Goal: Information Seeking & Learning: Find specific fact

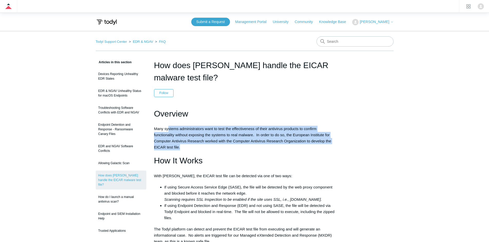
drag, startPoint x: 198, startPoint y: 146, endPoint x: 169, endPoint y: 125, distance: 36.3
click at [169, 125] on div "Overview Many systems administrators want to test the effectiveness of their an…" at bounding box center [244, 175] width 181 height 137
drag, startPoint x: 201, startPoint y: 146, endPoint x: 164, endPoint y: 128, distance: 41.0
click at [164, 128] on div "Overview Many systems administrators want to test the effectiveness of their an…" at bounding box center [244, 175] width 181 height 137
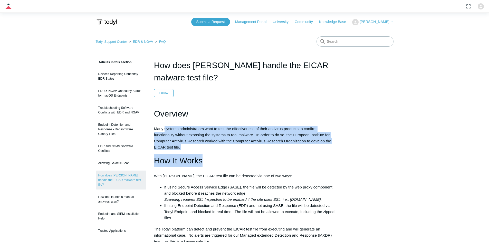
click at [284, 160] on h1 "How It Works" at bounding box center [244, 160] width 181 height 13
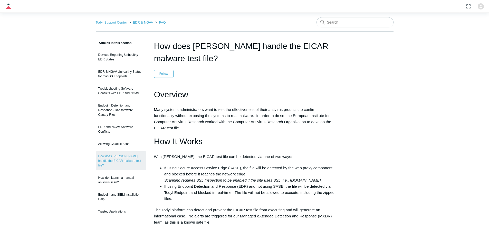
scroll to position [51, 0]
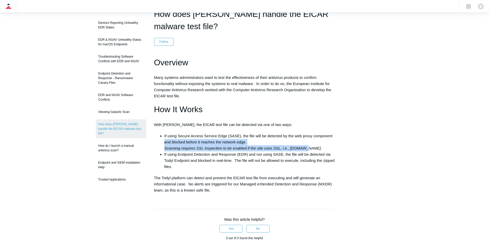
drag, startPoint x: 162, startPoint y: 140, endPoint x: 315, endPoint y: 148, distance: 153.6
click at [311, 148] on ul "If using Secure Access Service Edge (SASE), the file will be detected by the we…" at bounding box center [247, 151] width 176 height 37
click at [315, 148] on li "If using Secure Access Service Edge (SASE), the file will be detected by the we…" at bounding box center [249, 142] width 171 height 18
drag, startPoint x: 316, startPoint y: 148, endPoint x: 163, endPoint y: 147, distance: 152.9
click at [163, 147] on ul "If using Secure Access Service Edge (SASE), the file will be detected by the we…" at bounding box center [247, 151] width 176 height 37
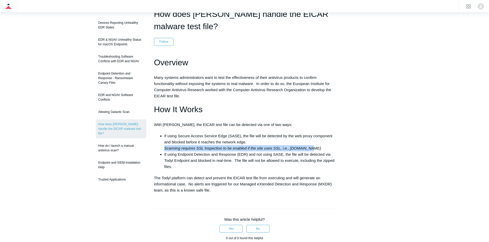
click at [163, 147] on ul "If using Secure Access Service Edge (SASE), the file will be detected by the we…" at bounding box center [247, 151] width 176 height 37
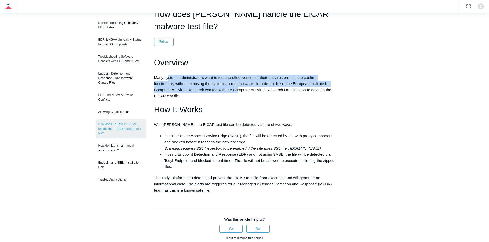
drag, startPoint x: 168, startPoint y: 75, endPoint x: 244, endPoint y: 87, distance: 76.9
click at [243, 87] on p "Many systems administrators want to test the effectiveness of their antivirus p…" at bounding box center [244, 87] width 181 height 25
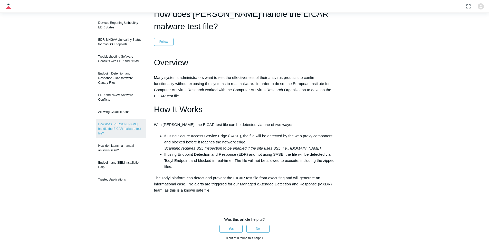
click at [272, 107] on h1 "How It Works" at bounding box center [244, 109] width 181 height 13
drag, startPoint x: 156, startPoint y: 76, endPoint x: 277, endPoint y: 79, distance: 120.8
click at [277, 79] on p "Many systems administrators want to test the effectiveness of their antivirus p…" at bounding box center [244, 87] width 181 height 25
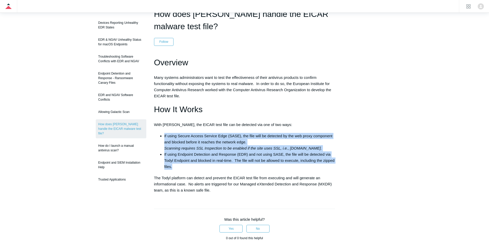
drag, startPoint x: 162, startPoint y: 137, endPoint x: 188, endPoint y: 164, distance: 37.9
click at [188, 164] on ul "If using Secure Access Service Edge (SASE), the file will be detected by the we…" at bounding box center [247, 151] width 176 height 37
click at [188, 166] on li "If using Endpoint Detection and Response (EDR) and not using SASE, the file wil…" at bounding box center [249, 161] width 171 height 18
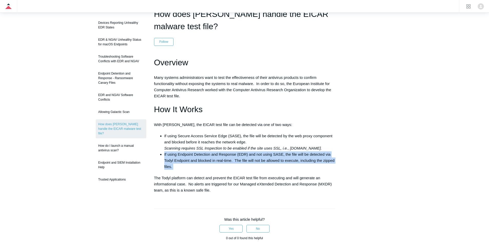
drag, startPoint x: 186, startPoint y: 167, endPoint x: 164, endPoint y: 154, distance: 25.5
click at [164, 154] on li "If using Endpoint Detection and Response (EDR) and not using SASE, the file wil…" at bounding box center [249, 161] width 171 height 18
drag, startPoint x: 177, startPoint y: 165, endPoint x: 165, endPoint y: 152, distance: 18.2
click at [165, 152] on li "If using Endpoint Detection and Response (EDR) and not using SASE, the file wil…" at bounding box center [249, 161] width 171 height 18
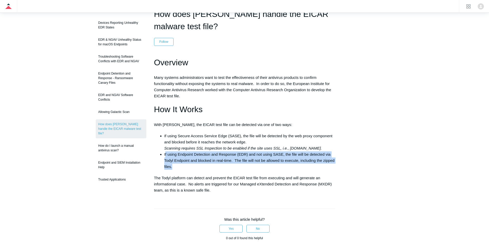
click at [167, 156] on li "If using Endpoint Detection and Response (EDR) and not using SASE, the file wil…" at bounding box center [249, 161] width 171 height 18
drag, startPoint x: 173, startPoint y: 167, endPoint x: 162, endPoint y: 154, distance: 17.6
click at [162, 154] on ul "If using Secure Access Service Edge (SASE), the file will be detected by the we…" at bounding box center [247, 151] width 176 height 37
drag, startPoint x: 162, startPoint y: 154, endPoint x: 229, endPoint y: 162, distance: 66.9
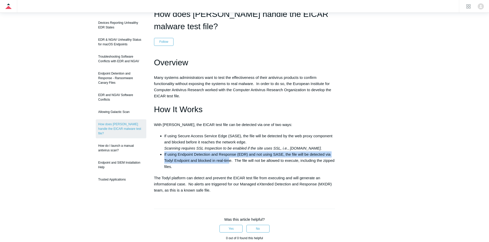
click at [229, 162] on ul "If using Secure Access Service Edge (SASE), the file will be detected by the we…" at bounding box center [247, 151] width 176 height 37
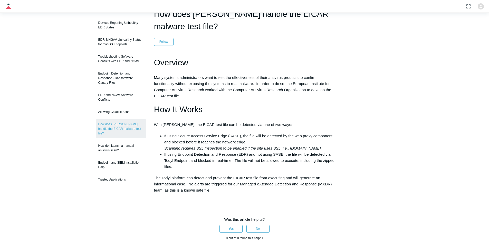
click at [231, 162] on li "If using Endpoint Detection and Response (EDR) and not using SASE, the file wil…" at bounding box center [249, 161] width 171 height 18
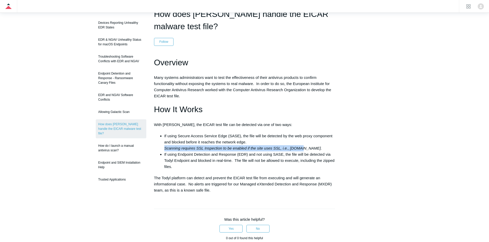
drag, startPoint x: 164, startPoint y: 150, endPoint x: 309, endPoint y: 150, distance: 144.9
click at [307, 150] on ul "If using Secure Access Service Edge (SASE), the file will be detected by the we…" at bounding box center [247, 151] width 176 height 37
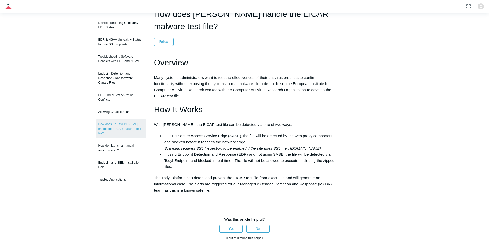
click at [309, 150] on em "Scanning requires SSL Inspection to be enabled if the site uses SSL, i.e., EICA…" at bounding box center [242, 148] width 157 height 4
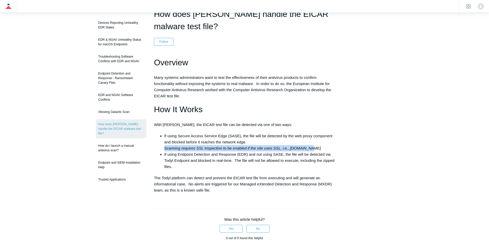
drag, startPoint x: 313, startPoint y: 149, endPoint x: 153, endPoint y: 150, distance: 160.1
click at [153, 150] on article "How does Todyl handle the EICAR malware test file? Follow Not yet followed by a…" at bounding box center [244, 191] width 196 height 366
click at [164, 148] on ul "If using Secure Access Service Edge (SASE), the file will be detected by the we…" at bounding box center [247, 151] width 176 height 37
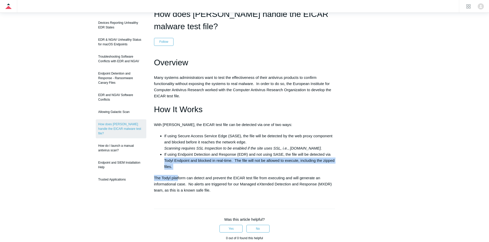
drag, startPoint x: 177, startPoint y: 173, endPoint x: 164, endPoint y: 157, distance: 20.2
click at [164, 157] on div "Overview Many systems administrators want to test the effectiveness of their an…" at bounding box center [244, 124] width 181 height 137
click at [164, 157] on li "If using Endpoint Detection and Response (EDR) and not using SASE, the file wil…" at bounding box center [249, 161] width 171 height 18
drag, startPoint x: 172, startPoint y: 165, endPoint x: 167, endPoint y: 158, distance: 9.5
click at [167, 158] on li "If using Endpoint Detection and Response (EDR) and not using SASE, the file wil…" at bounding box center [249, 161] width 171 height 18
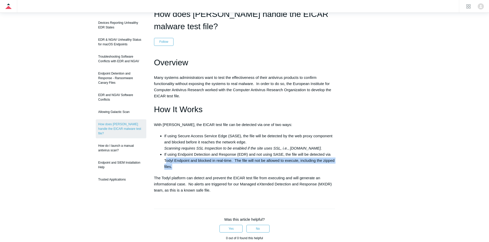
click at [167, 158] on li "If using Endpoint Detection and Response (EDR) and not using SASE, the file wil…" at bounding box center [249, 161] width 171 height 18
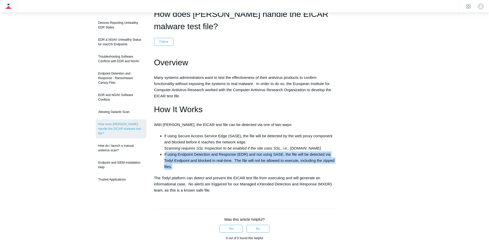
drag, startPoint x: 183, startPoint y: 169, endPoint x: 165, endPoint y: 156, distance: 22.3
click at [165, 156] on li "If using Endpoint Detection and Response (EDR) and not using SASE, the file wil…" at bounding box center [249, 161] width 171 height 18
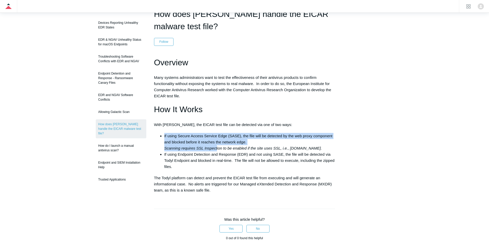
drag, startPoint x: 163, startPoint y: 137, endPoint x: 218, endPoint y: 150, distance: 56.6
click at [218, 149] on ul "If using Secure Access Service Edge (SASE), the file will be detected by the we…" at bounding box center [247, 151] width 176 height 37
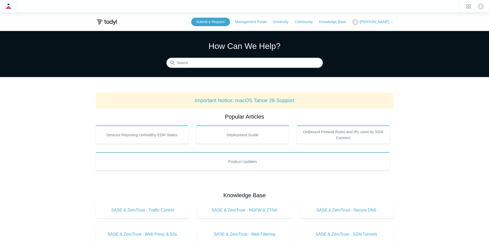
click at [234, 65] on input "Search" at bounding box center [244, 63] width 156 height 10
type input "api"
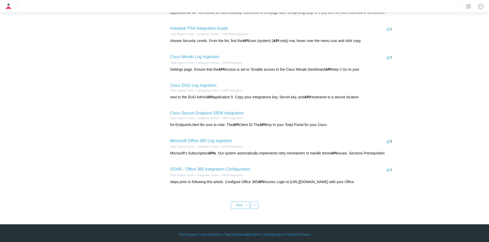
scroll to position [165, 0]
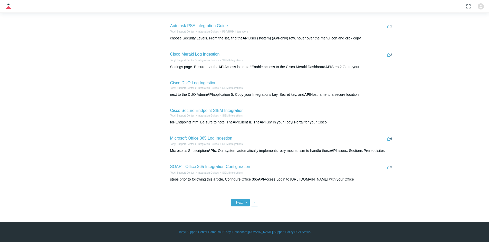
click at [236, 201] on link "Next ›" at bounding box center [240, 203] width 19 height 8
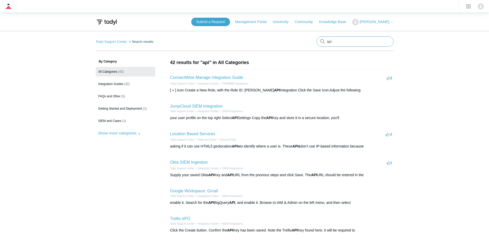
click at [328, 43] on input "api" at bounding box center [354, 41] width 77 height 10
type input "developer api"
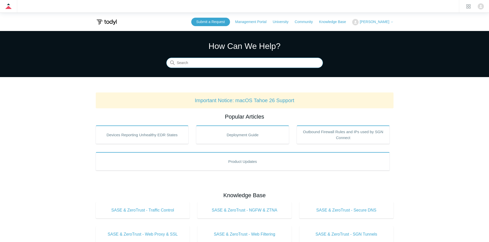
click at [222, 67] on input "Search" at bounding box center [244, 63] width 156 height 10
type input "minimum"
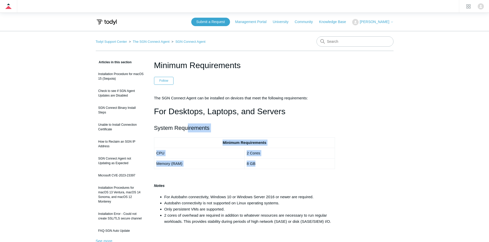
drag, startPoint x: 260, startPoint y: 171, endPoint x: 187, endPoint y: 123, distance: 86.9
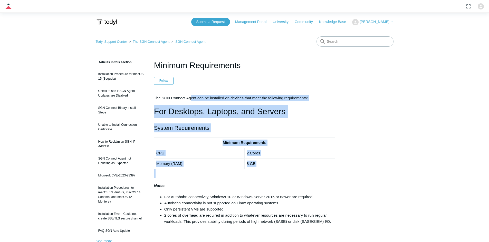
drag, startPoint x: 296, startPoint y: 173, endPoint x: 188, endPoint y: 85, distance: 139.9
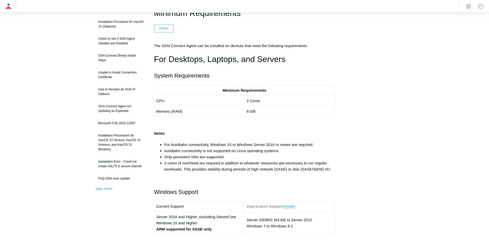
scroll to position [77, 0]
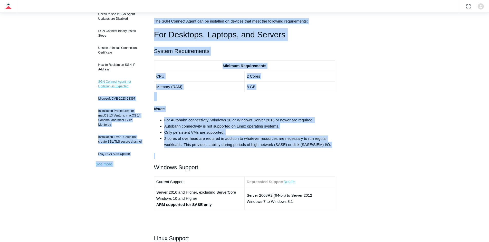
drag, startPoint x: 353, startPoint y: 149, endPoint x: 199, endPoint y: 106, distance: 159.9
click at [265, 131] on li "Only persistent VMs are supported." at bounding box center [249, 133] width 171 height 6
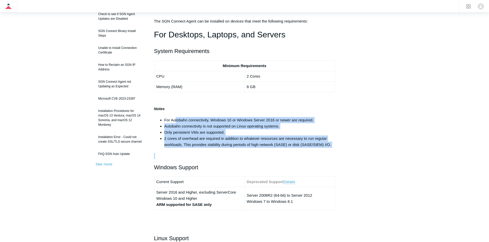
drag, startPoint x: 181, startPoint y: 125, endPoint x: 234, endPoint y: 154, distance: 60.5
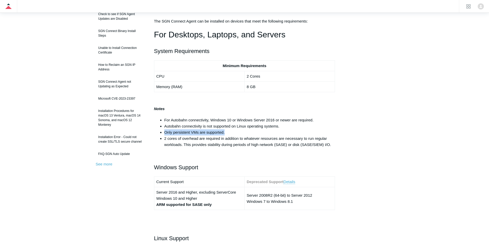
drag, startPoint x: 195, startPoint y: 136, endPoint x: 228, endPoint y: 135, distance: 32.9
click at [228, 135] on ul "For Autobahn connectivity, Windows 10 or Windows Server 2016 or newer are requi…" at bounding box center [247, 132] width 176 height 31
click at [228, 133] on li "Only persistent VMs are supported." at bounding box center [249, 133] width 171 height 6
drag, startPoint x: 165, startPoint y: 125, endPoint x: 272, endPoint y: 130, distance: 107.6
click at [272, 130] on ul "For Autobahn connectivity, Windows 10 or Windows Server 2016 or newer are requi…" at bounding box center [247, 132] width 176 height 31
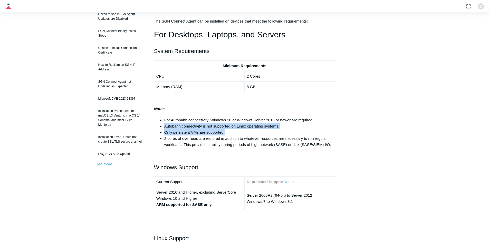
click at [272, 130] on li "Only persistent VMs are supported." at bounding box center [249, 133] width 171 height 6
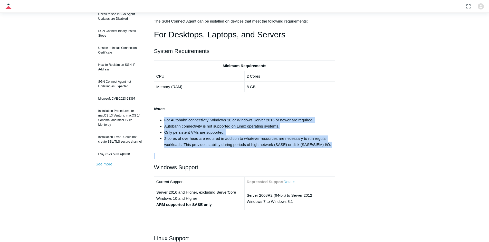
drag, startPoint x: 186, startPoint y: 116, endPoint x: 354, endPoint y: 158, distance: 173.2
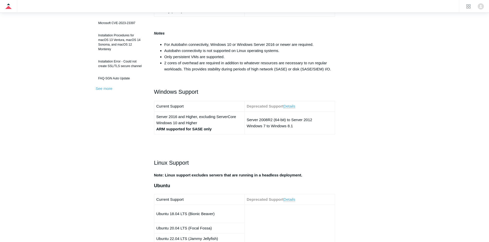
scroll to position [231, 0]
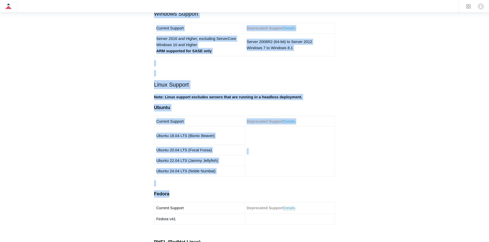
drag, startPoint x: 316, startPoint y: 171, endPoint x: 144, endPoint y: 34, distance: 219.8
click at [194, 70] on p at bounding box center [244, 73] width 181 height 6
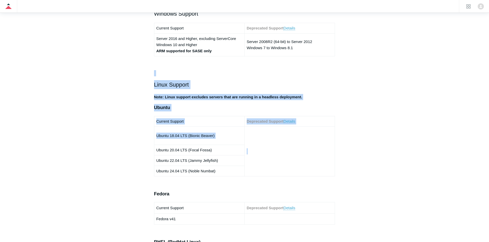
drag, startPoint x: 191, startPoint y: 78, endPoint x: 346, endPoint y: 172, distance: 181.4
drag, startPoint x: 346, startPoint y: 172, endPoint x: 350, endPoint y: 178, distance: 7.1
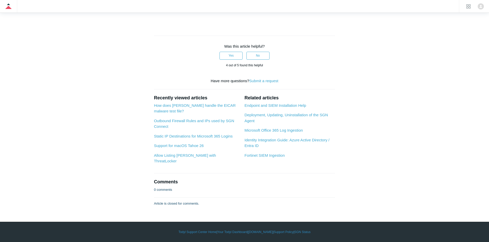
scroll to position [1530, 0]
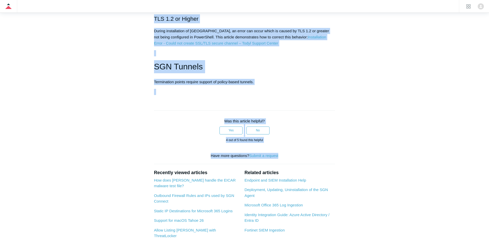
drag, startPoint x: 304, startPoint y: 164, endPoint x: 123, endPoint y: 44, distance: 216.6
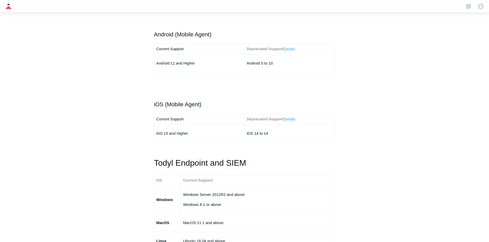
scroll to position [735, 0]
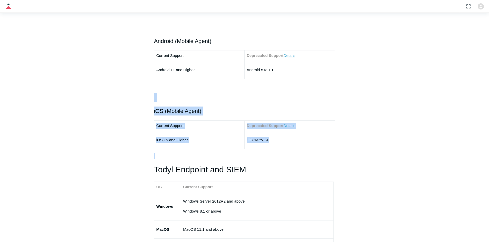
drag, startPoint x: 149, startPoint y: 97, endPoint x: 300, endPoint y: 154, distance: 161.0
click at [298, 153] on article "Minimum Requirements Follow Not yet followed by anyone The SGN Connect Agent ca…" at bounding box center [244, 201] width 196 height 1752
drag, startPoint x: 309, startPoint y: 155, endPoint x: 312, endPoint y: 155, distance: 3.3
click at [309, 155] on p at bounding box center [244, 156] width 181 height 6
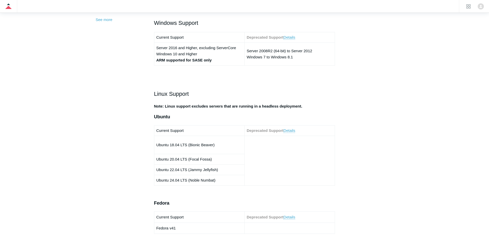
scroll to position [145, 0]
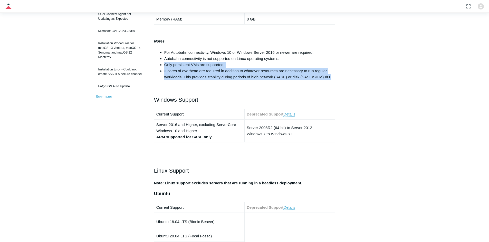
drag, startPoint x: 334, startPoint y: 74, endPoint x: 398, endPoint y: 78, distance: 64.0
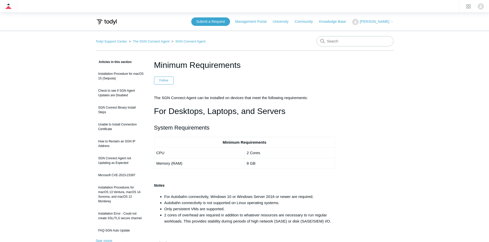
scroll to position [0, 0]
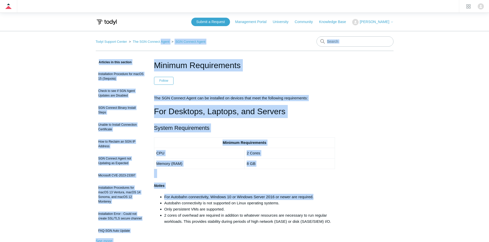
drag, startPoint x: 307, startPoint y: 190, endPoint x: 160, endPoint y: 49, distance: 202.6
drag, startPoint x: 326, startPoint y: 121, endPoint x: 171, endPoint y: 54, distance: 168.7
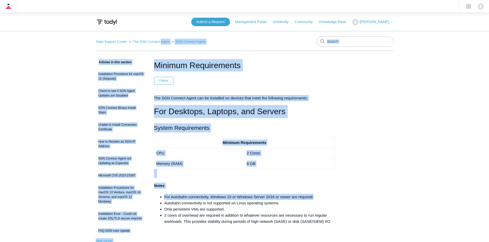
drag, startPoint x: 304, startPoint y: 141, endPoint x: 116, endPoint y: 50, distance: 208.8
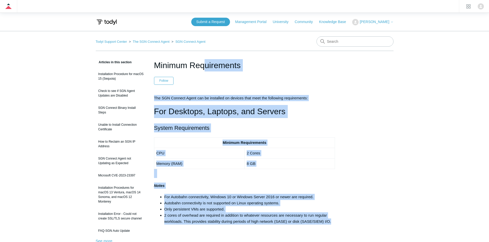
drag, startPoint x: 351, startPoint y: 225, endPoint x: 154, endPoint y: 55, distance: 260.4
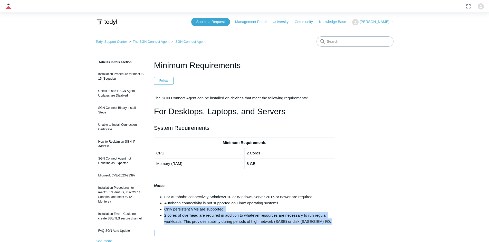
drag, startPoint x: 341, startPoint y: 203, endPoint x: 333, endPoint y: 228, distance: 26.0
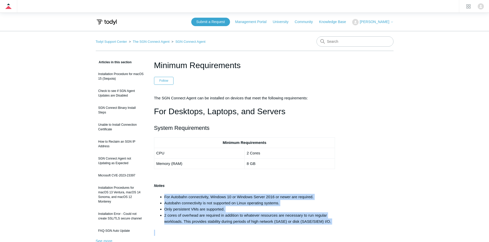
drag, startPoint x: 169, startPoint y: 188, endPoint x: 297, endPoint y: 228, distance: 134.6
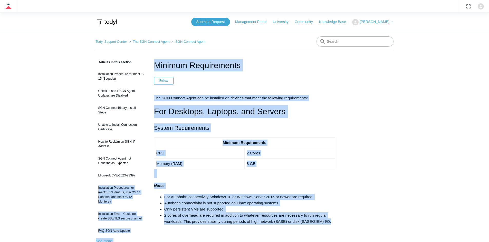
drag, startPoint x: 357, startPoint y: 220, endPoint x: 150, endPoint y: 170, distance: 212.0
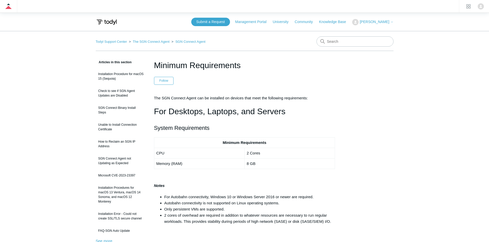
drag, startPoint x: 263, startPoint y: 63, endPoint x: 154, endPoint y: 65, distance: 109.6
click at [154, 65] on h1 "Minimum Requirements" at bounding box center [244, 65] width 181 height 12
copy h1 "Minimum Requirements"
